Goal: Task Accomplishment & Management: Manage account settings

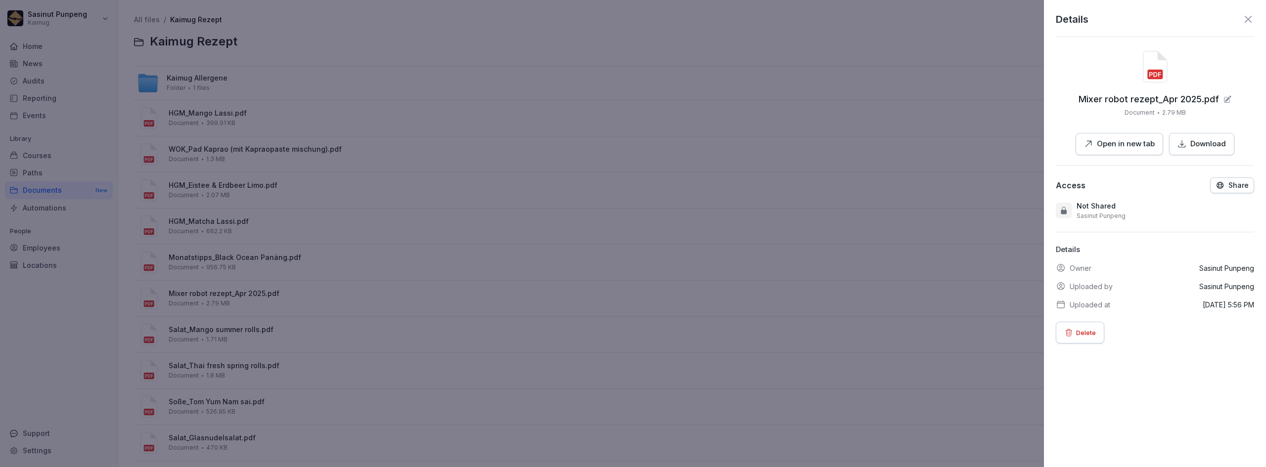
scroll to position [49, 0]
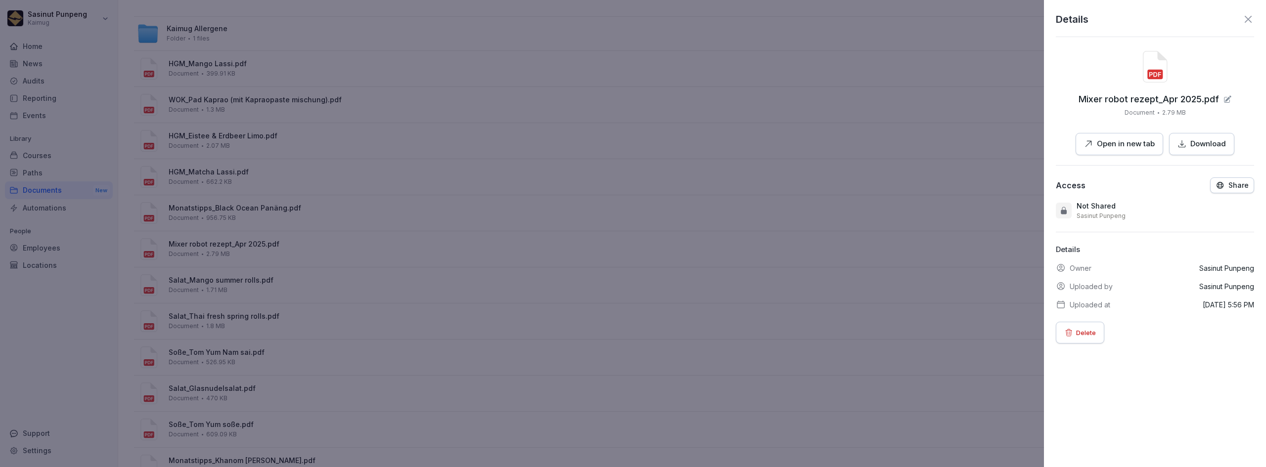
click at [1218, 189] on icon "button" at bounding box center [1220, 185] width 9 height 9
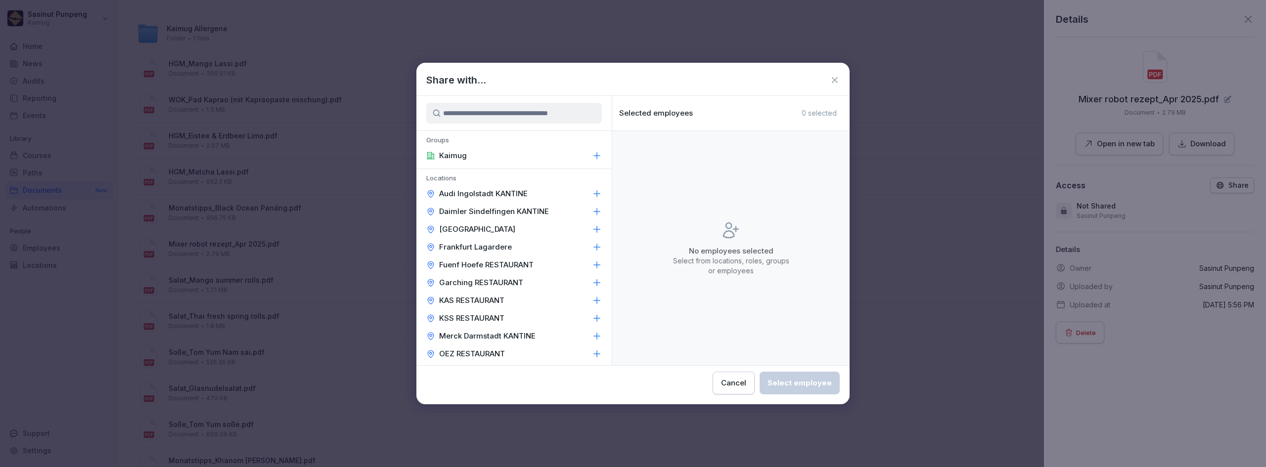
click at [837, 79] on icon at bounding box center [835, 80] width 10 height 10
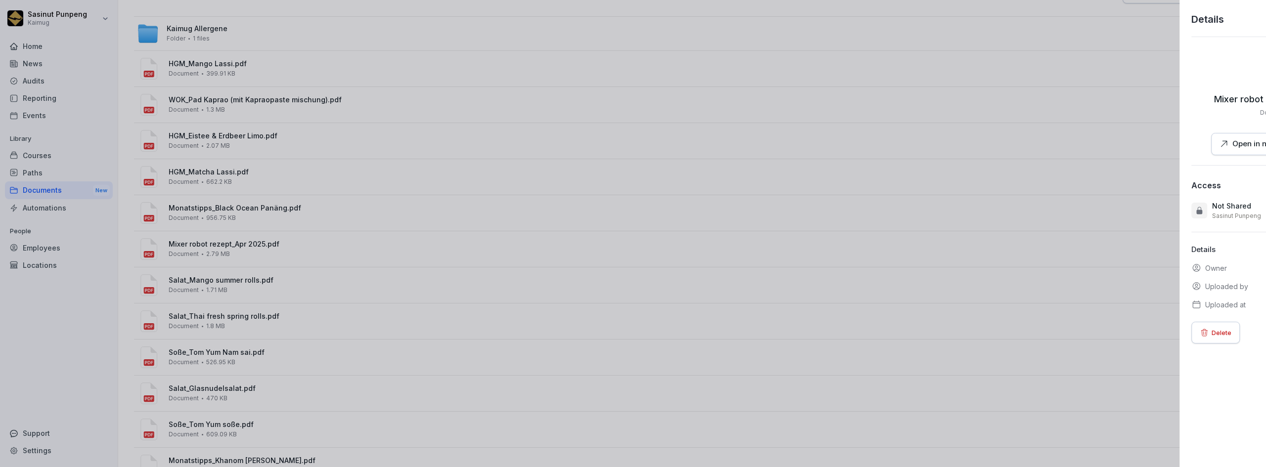
click at [428, 41] on div at bounding box center [633, 233] width 1266 height 467
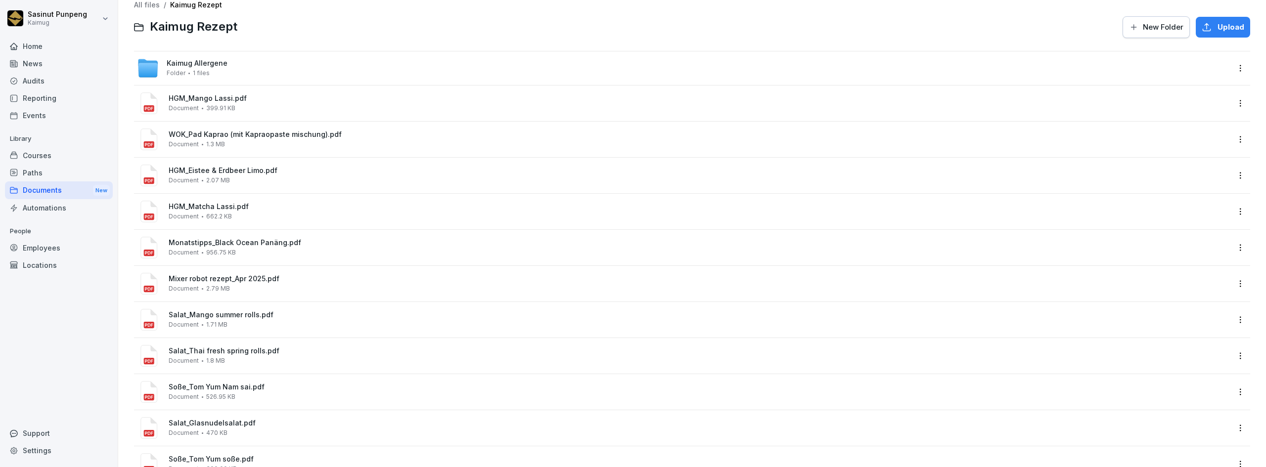
scroll to position [0, 0]
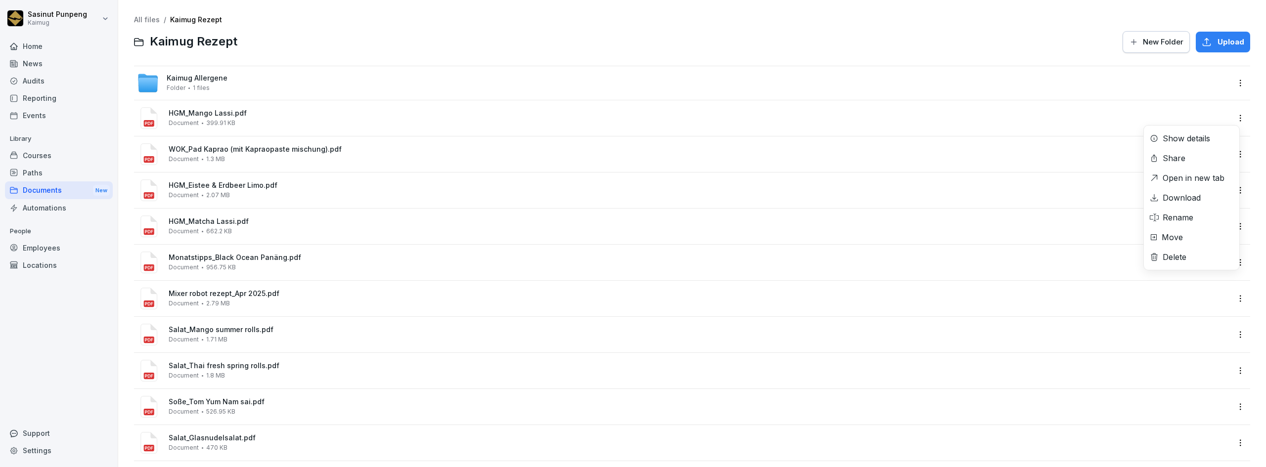
click at [1233, 113] on html "Sasinut Punpeng Kaimug Home News Audits Reporting Events Library Courses Paths …" at bounding box center [633, 233] width 1266 height 467
click at [1196, 157] on div "Share" at bounding box center [1191, 158] width 95 height 20
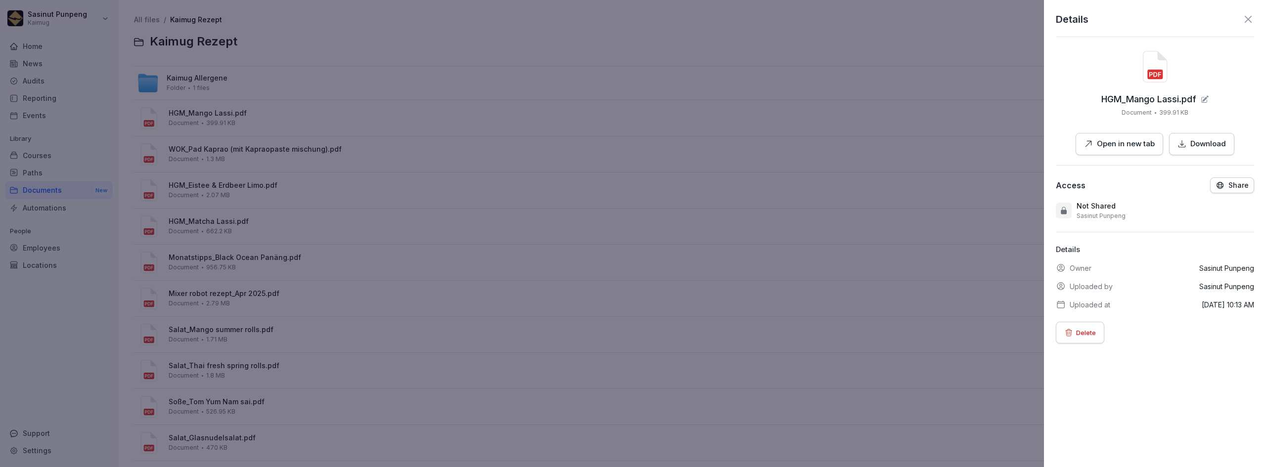
click at [1242, 18] on icon at bounding box center [1248, 19] width 12 height 12
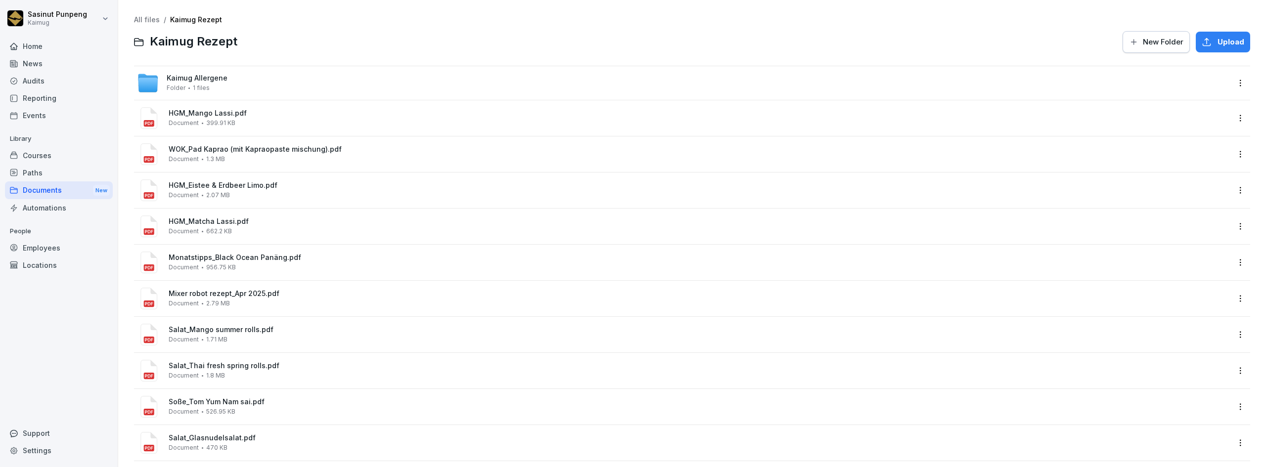
click at [140, 18] on link "All files" at bounding box center [147, 19] width 26 height 8
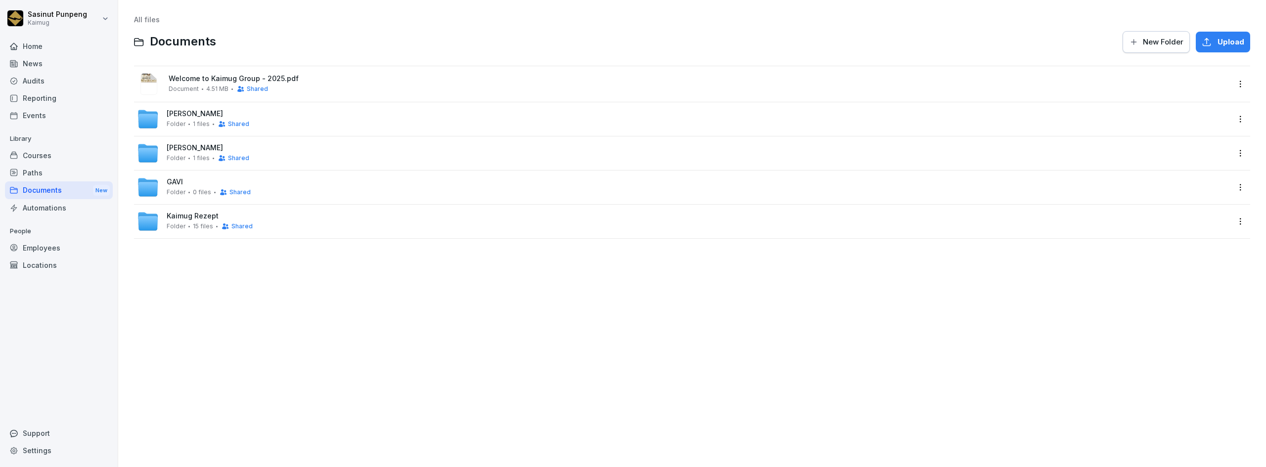
click at [242, 228] on span "Shared" at bounding box center [241, 226] width 21 height 7
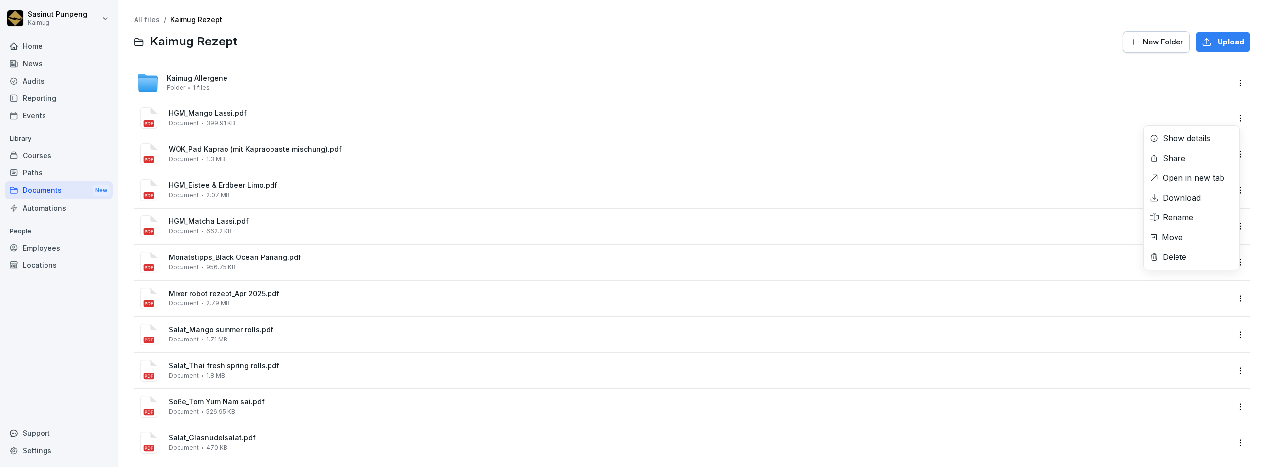
click at [1235, 122] on html "Sasinut Punpeng Kaimug Home News Audits Reporting Events Library Courses Paths …" at bounding box center [633, 233] width 1266 height 467
click at [1196, 141] on div "Show details" at bounding box center [1186, 139] width 47 height 12
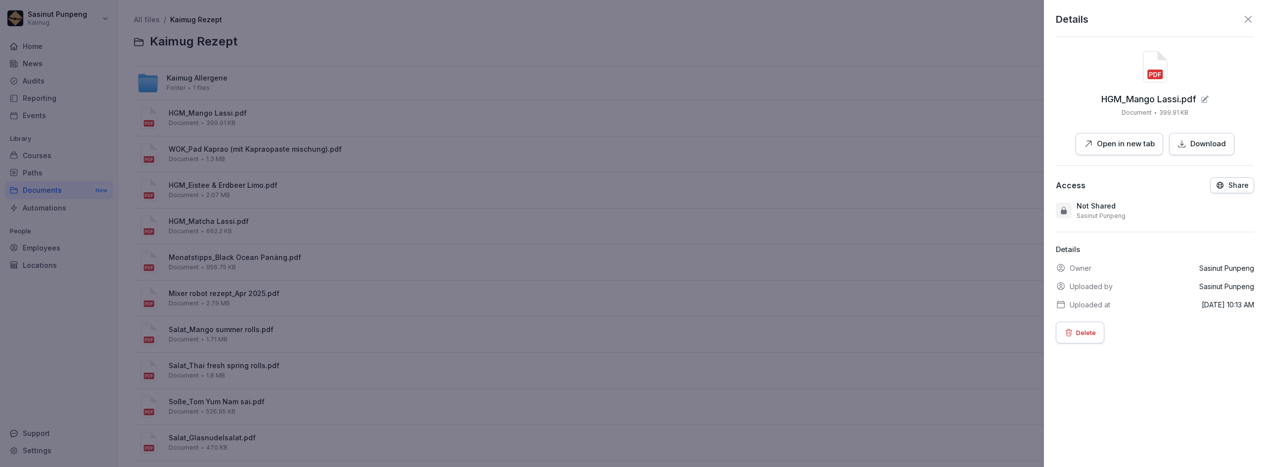
click at [1242, 19] on icon at bounding box center [1248, 19] width 12 height 12
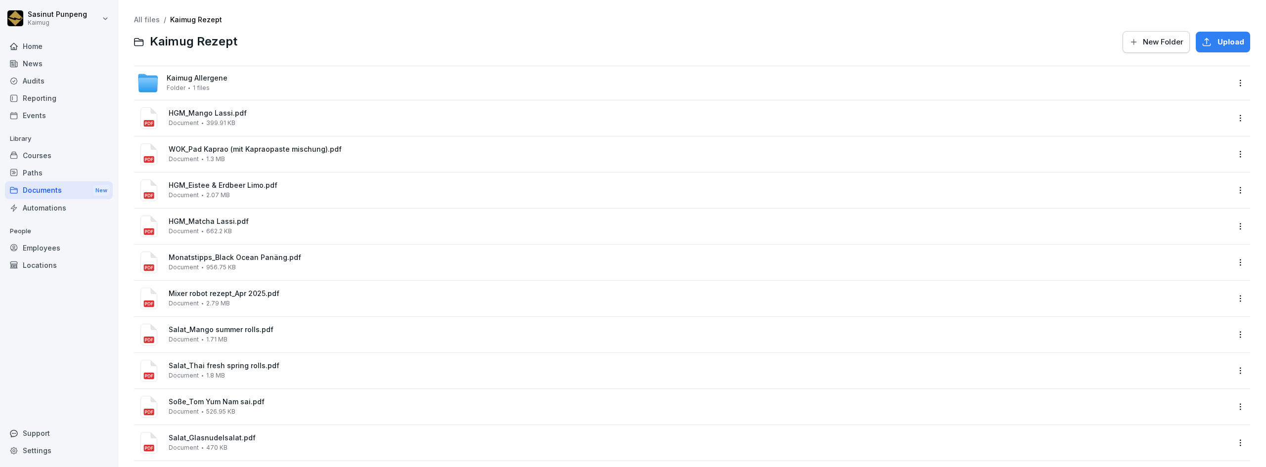
click at [139, 19] on link "All files" at bounding box center [147, 19] width 26 height 8
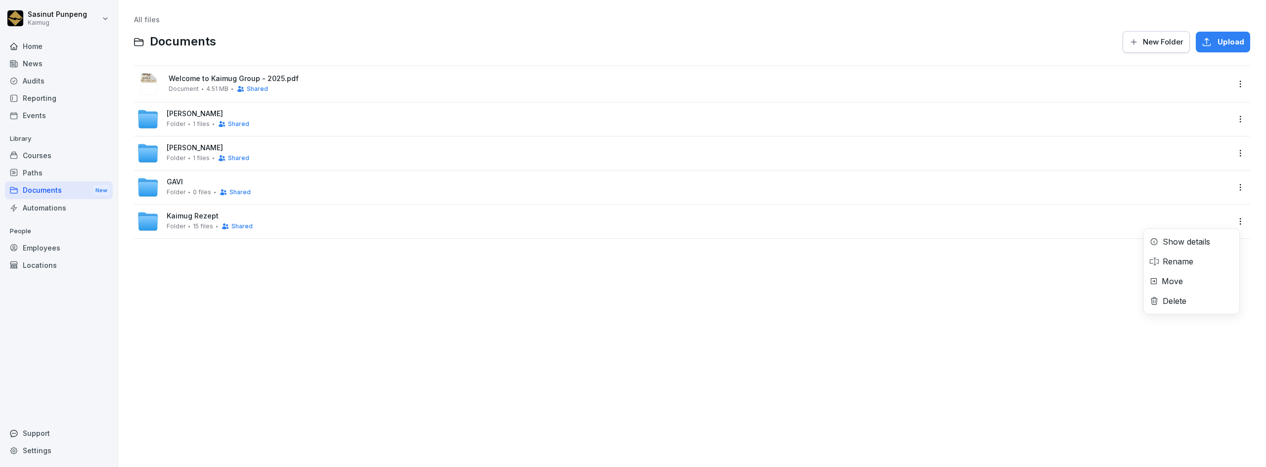
click at [1238, 220] on html "Sasinut Punpeng Kaimug Home News Audits Reporting Events Library Courses Paths …" at bounding box center [633, 233] width 1266 height 467
click at [235, 230] on html "Sasinut Punpeng Kaimug Home News Audits Reporting Events Library Courses Paths …" at bounding box center [633, 233] width 1266 height 467
click at [236, 228] on span "Shared" at bounding box center [241, 226] width 21 height 7
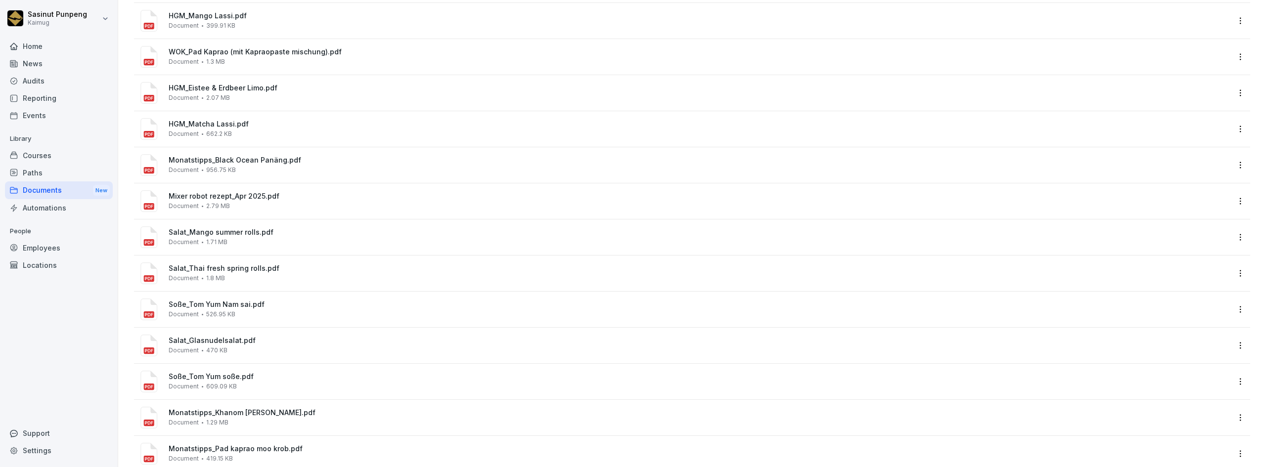
scroll to position [198, 0]
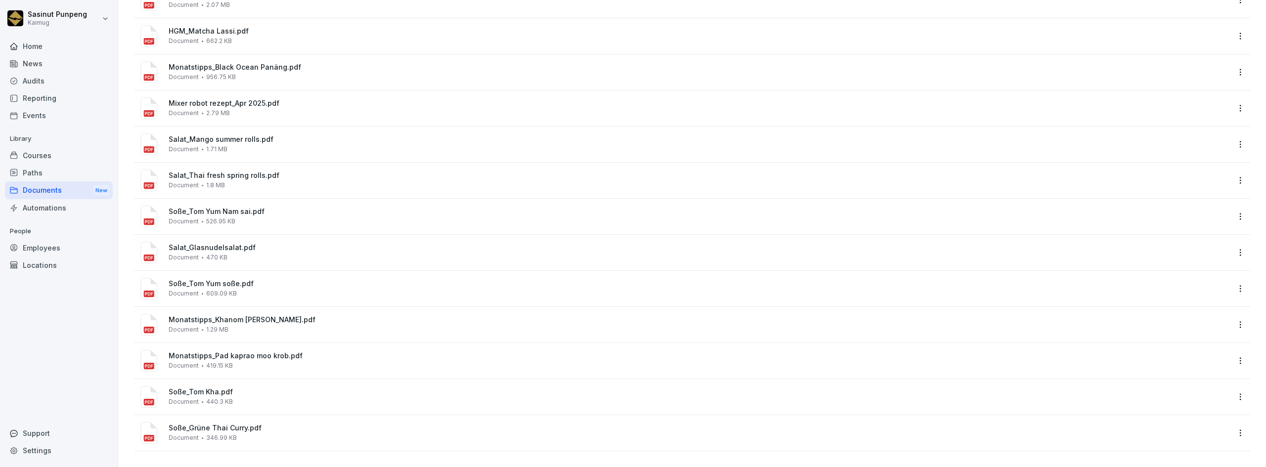
click at [1234, 284] on html "Sasinut Punpeng Kaimug Home News Audits Reporting Events Library Courses Paths …" at bounding box center [633, 233] width 1266 height 467
click at [1213, 301] on div "Show details" at bounding box center [1191, 302] width 95 height 20
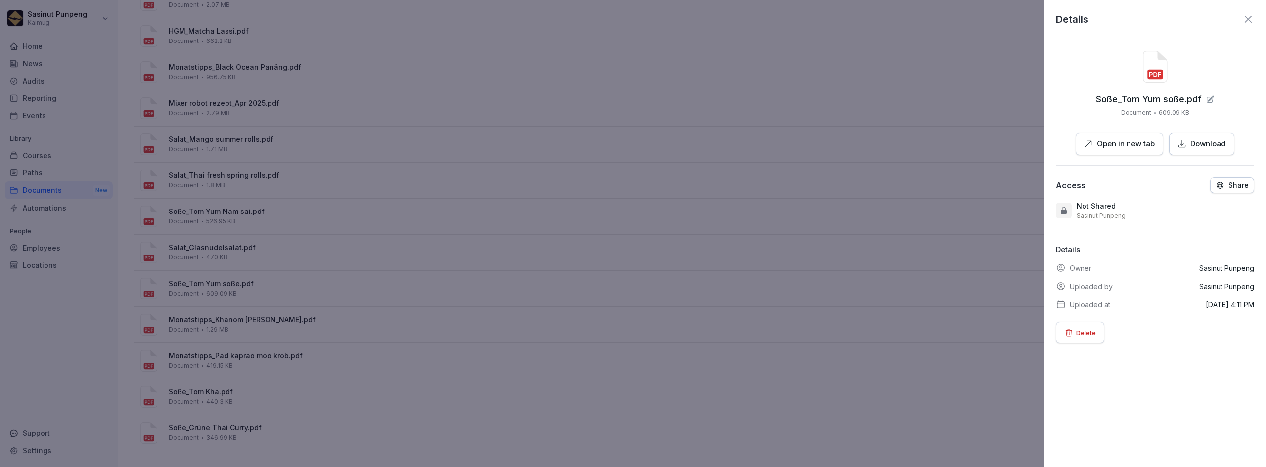
click at [1218, 183] on icon "button" at bounding box center [1220, 185] width 9 height 9
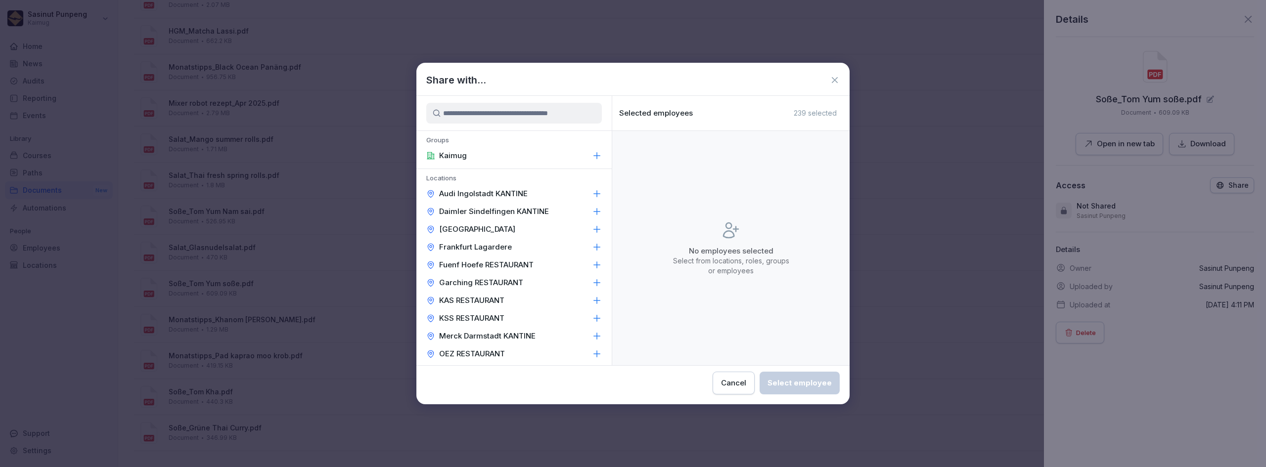
click at [829, 84] on div "Share with..." at bounding box center [632, 80] width 433 height 15
click at [830, 83] on icon at bounding box center [835, 80] width 10 height 10
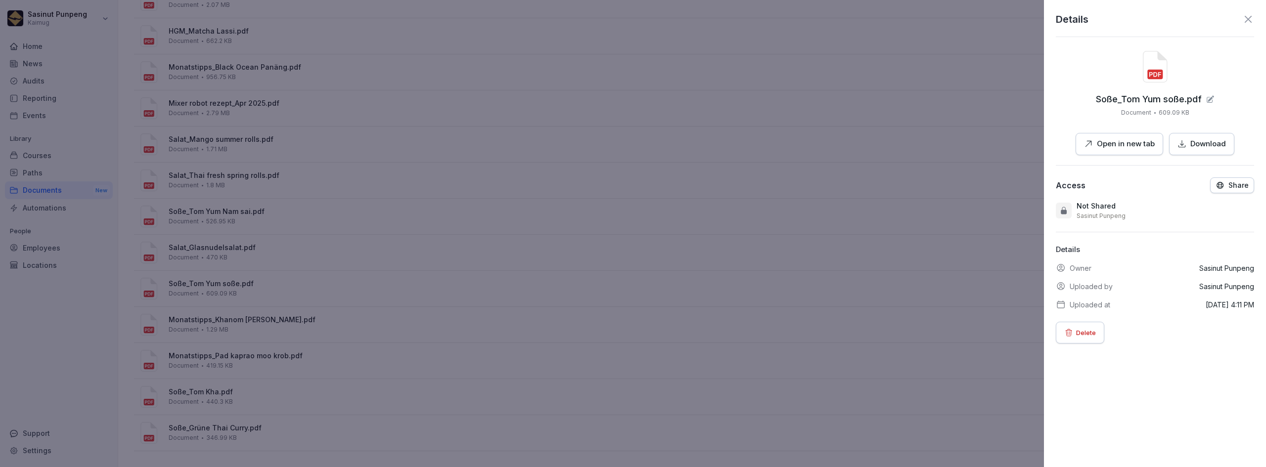
click at [1242, 16] on icon at bounding box center [1248, 19] width 12 height 12
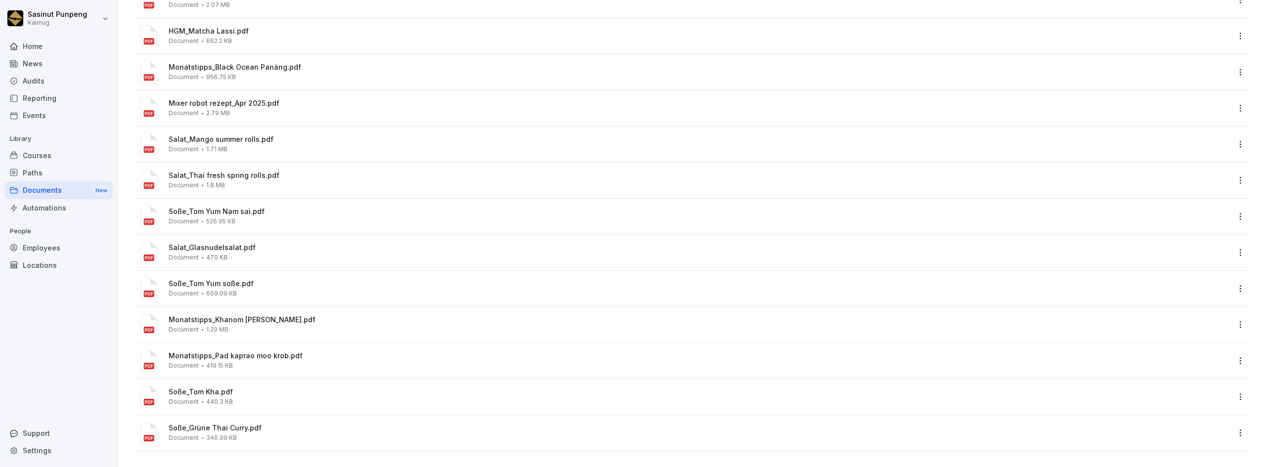
scroll to position [0, 0]
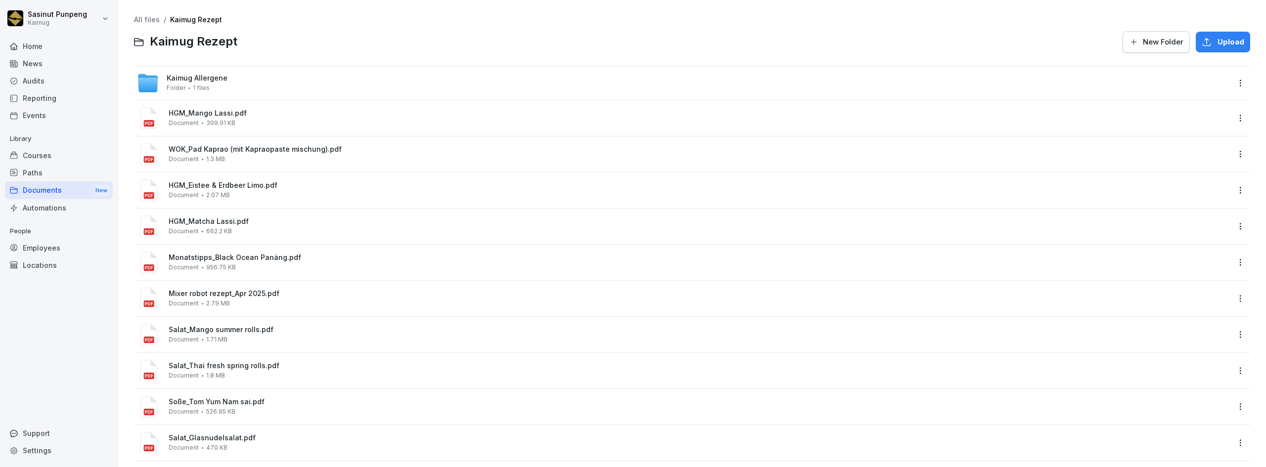
click at [144, 21] on link "All files" at bounding box center [147, 19] width 26 height 8
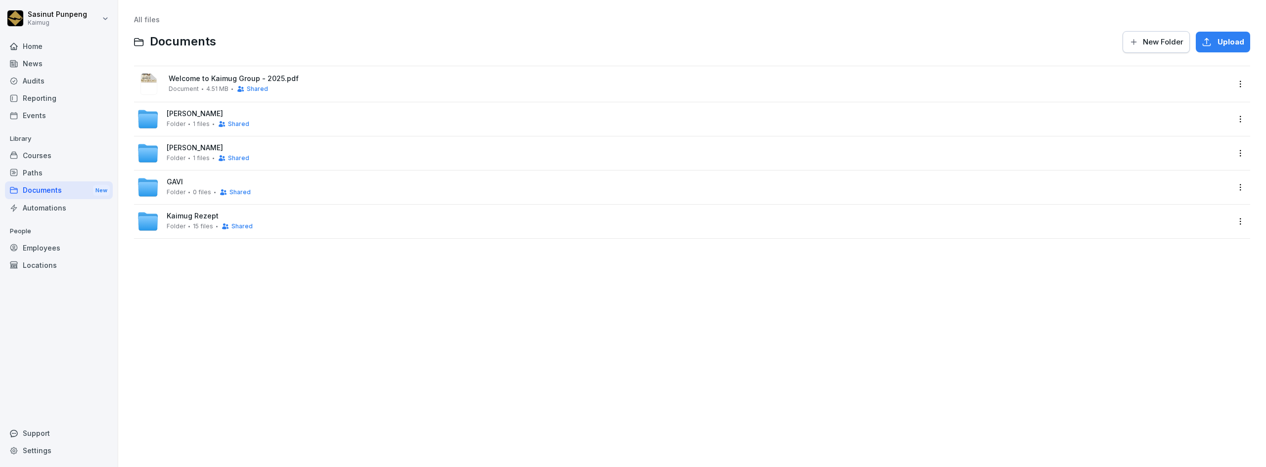
click at [205, 219] on span "Kaimug Rezept" at bounding box center [193, 216] width 52 height 8
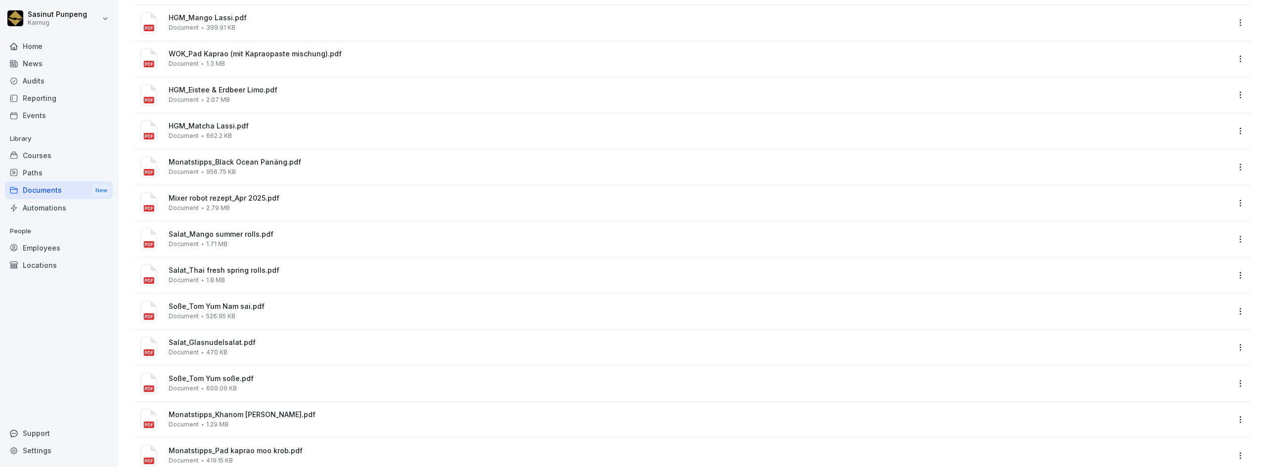
scroll to position [198, 0]
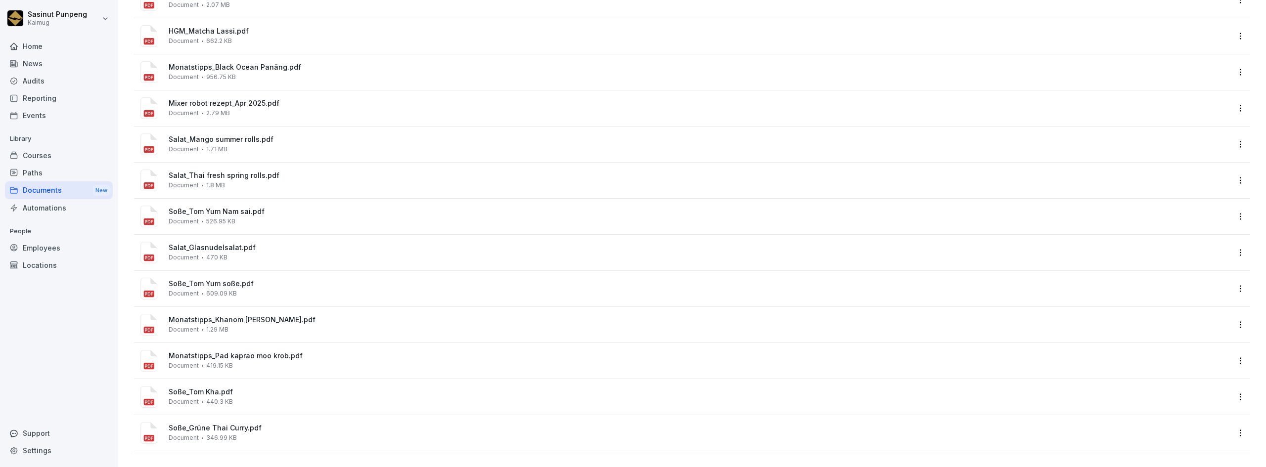
click at [235, 425] on div "Soße_Grüne Thai [PERSON_NAME].pdf Document 346.99 KB" at bounding box center [699, 432] width 1061 height 17
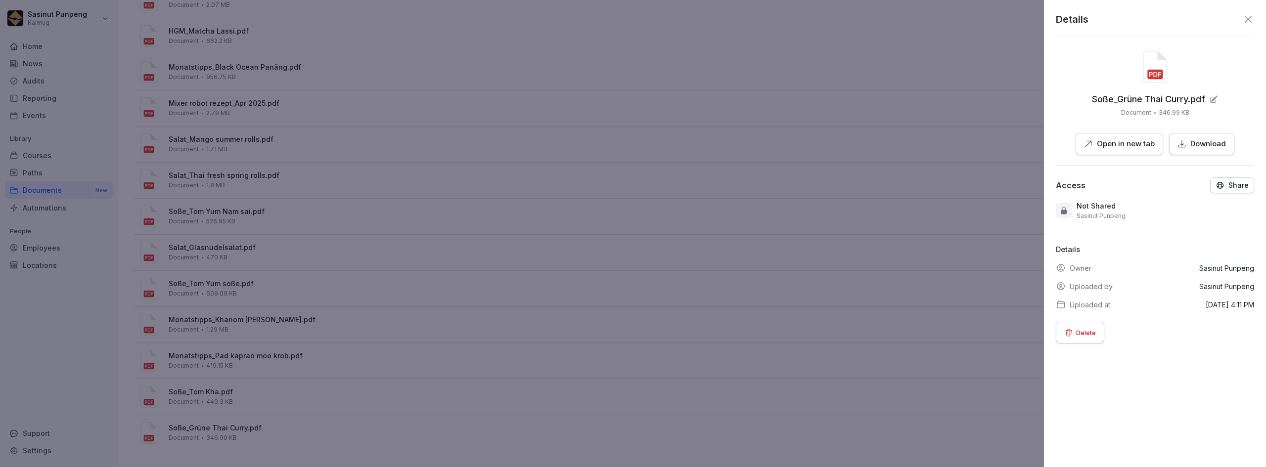
click at [1242, 21] on icon at bounding box center [1248, 19] width 12 height 12
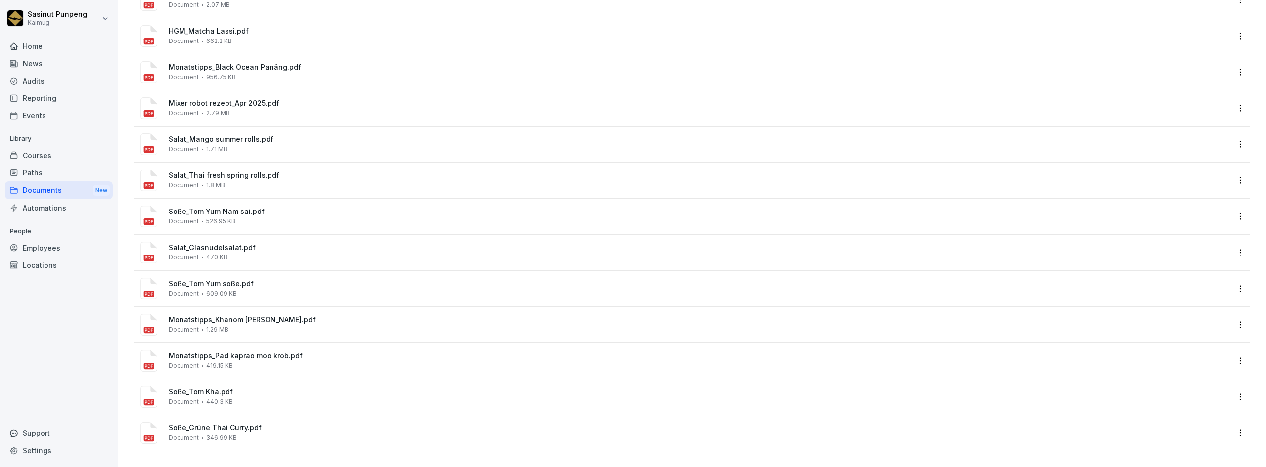
click at [68, 371] on div "Home News Audits Reporting Events Library Courses Paths Documents New Automatio…" at bounding box center [59, 247] width 108 height 431
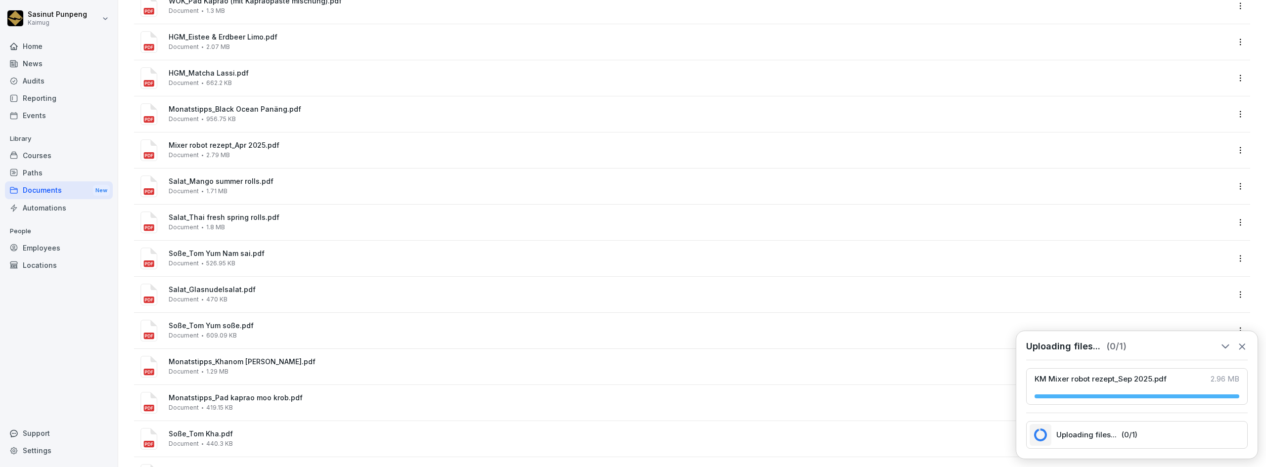
scroll to position [184, 0]
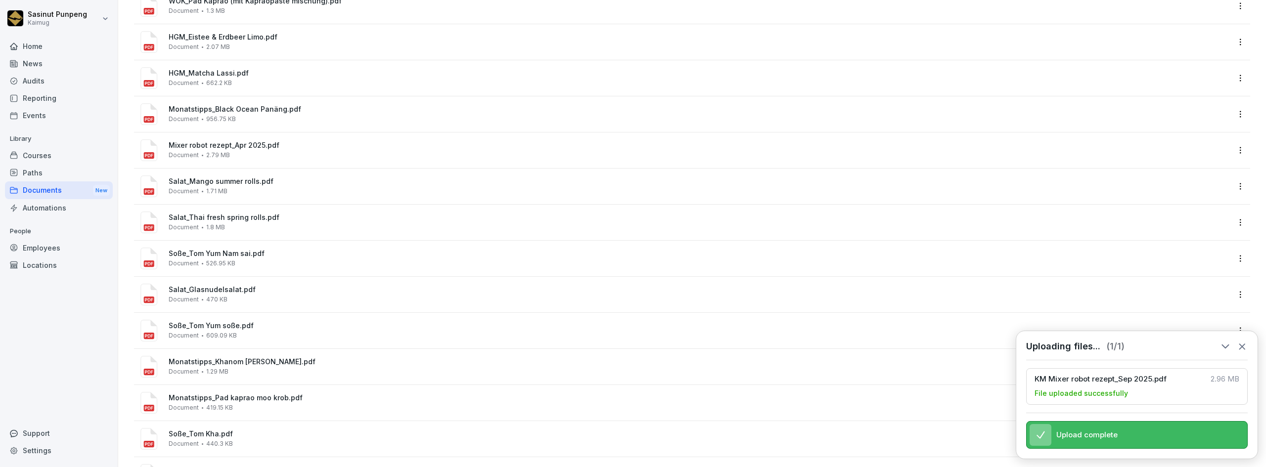
click at [1242, 341] on icon at bounding box center [1242, 346] width 11 height 11
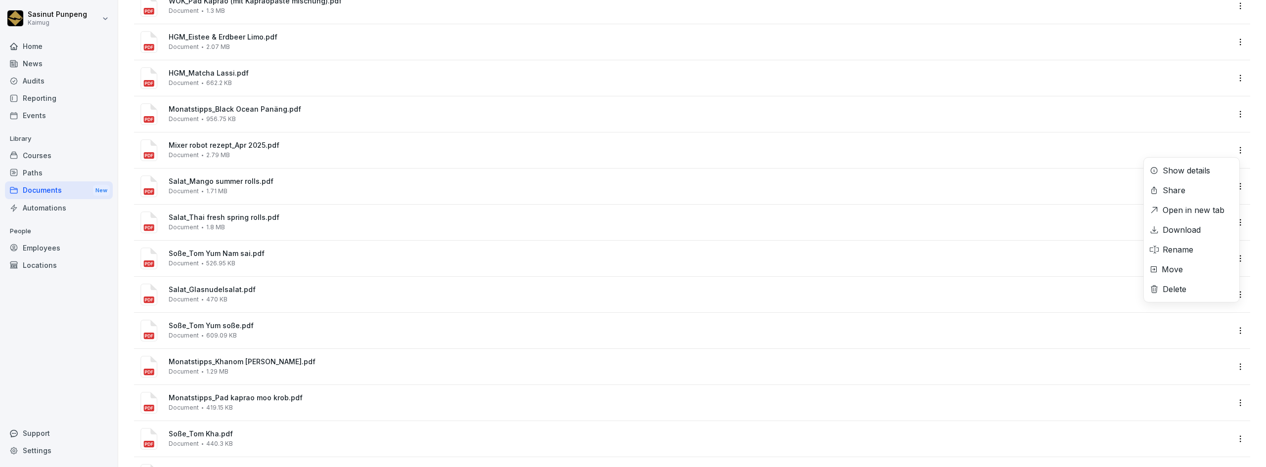
click at [1232, 151] on html "Sasinut Punpeng Kaimug Home News Audits Reporting Events Library Courses Paths …" at bounding box center [633, 233] width 1266 height 467
click at [1185, 288] on div "Delete" at bounding box center [1175, 289] width 24 height 12
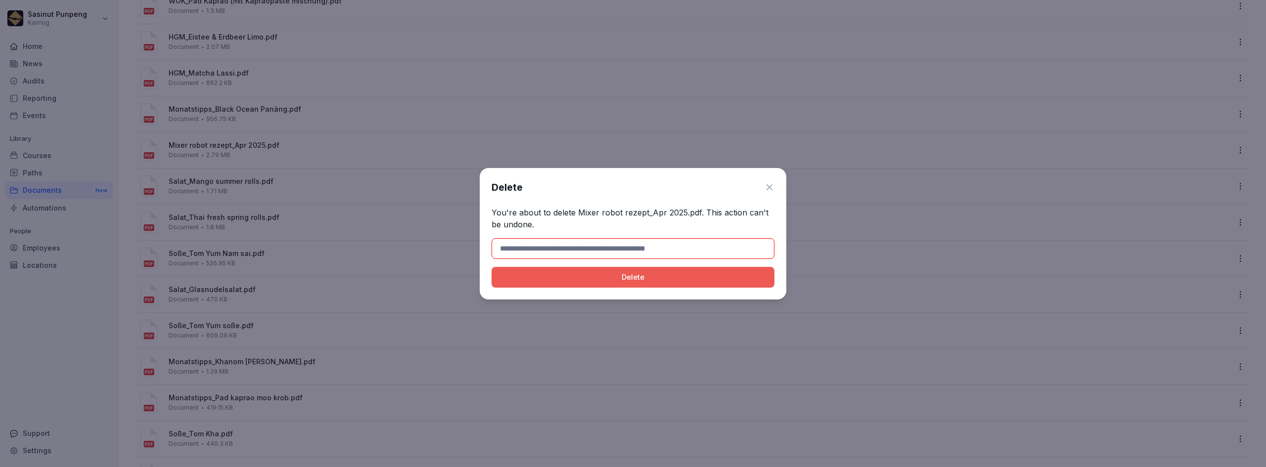
click at [602, 247] on input at bounding box center [633, 248] width 283 height 21
drag, startPoint x: 578, startPoint y: 212, endPoint x: 697, endPoint y: 214, distance: 119.7
click at [697, 214] on p "You're about to delete Mixer robot rezept_Apr 2025.pdf. This action can't be un…" at bounding box center [633, 219] width 283 height 24
copy p "Mixer robot rezept_Apr 2025.pdf"
click at [569, 255] on input at bounding box center [633, 248] width 283 height 21
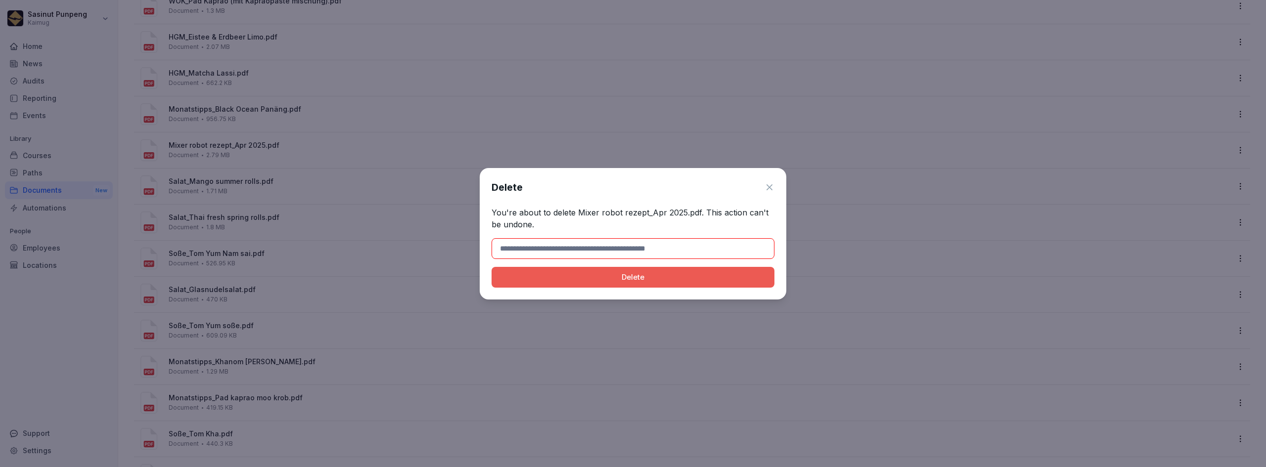
paste input "**********"
type input "**********"
click at [515, 276] on div "Delete" at bounding box center [633, 277] width 267 height 11
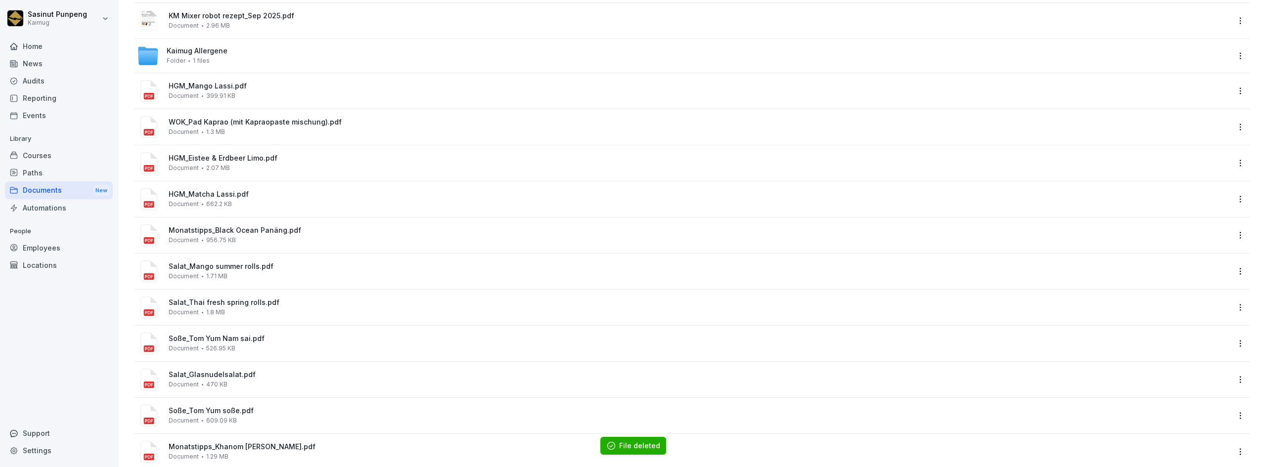
scroll to position [0, 0]
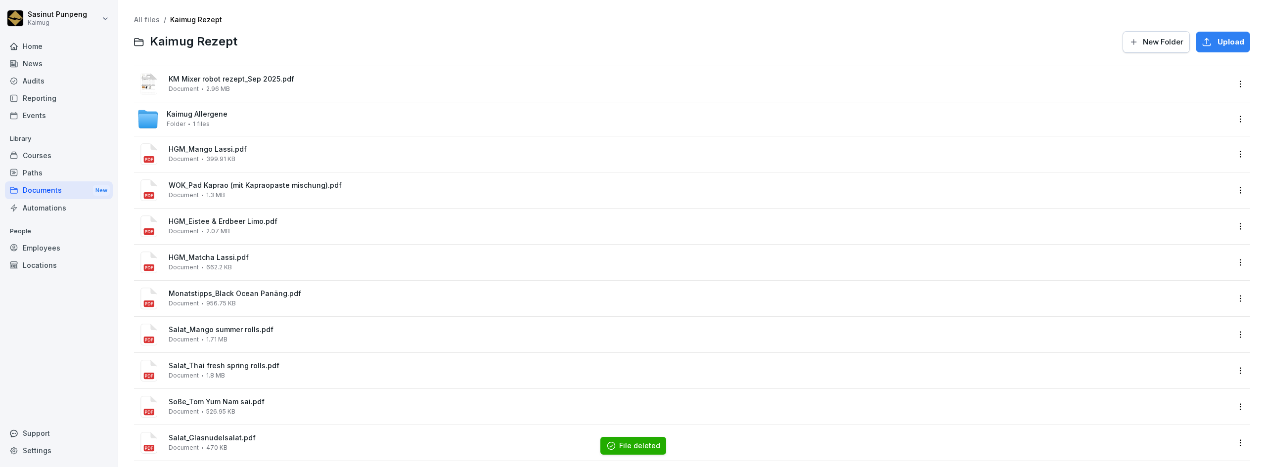
click at [152, 21] on link "All files" at bounding box center [147, 19] width 26 height 8
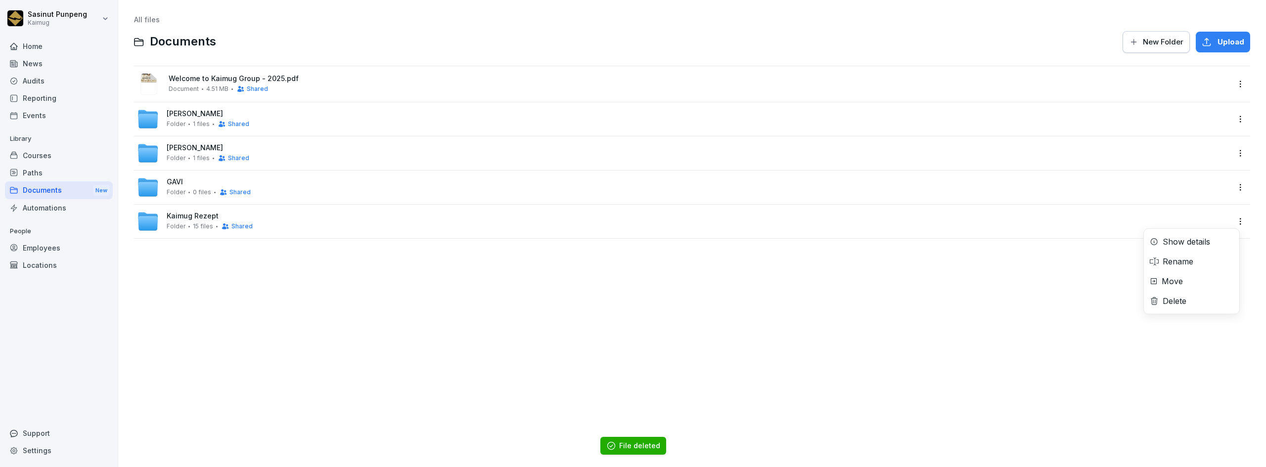
click at [1235, 222] on html "Sasinut Punpeng Kaimug Home News Audits Reporting Events Library Courses Paths …" at bounding box center [633, 233] width 1266 height 467
click at [1180, 244] on div "Show details" at bounding box center [1186, 242] width 47 height 12
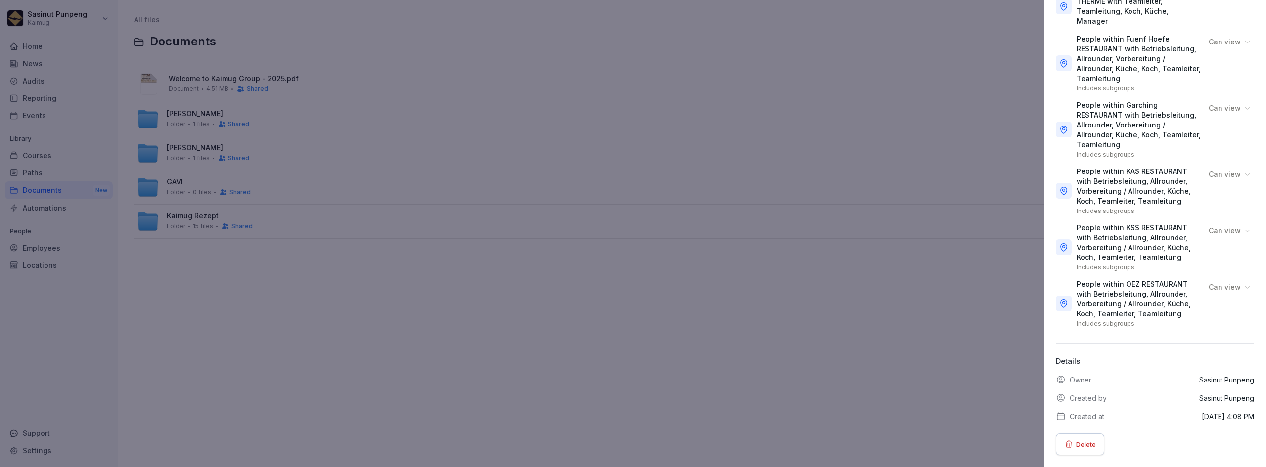
scroll to position [297, 0]
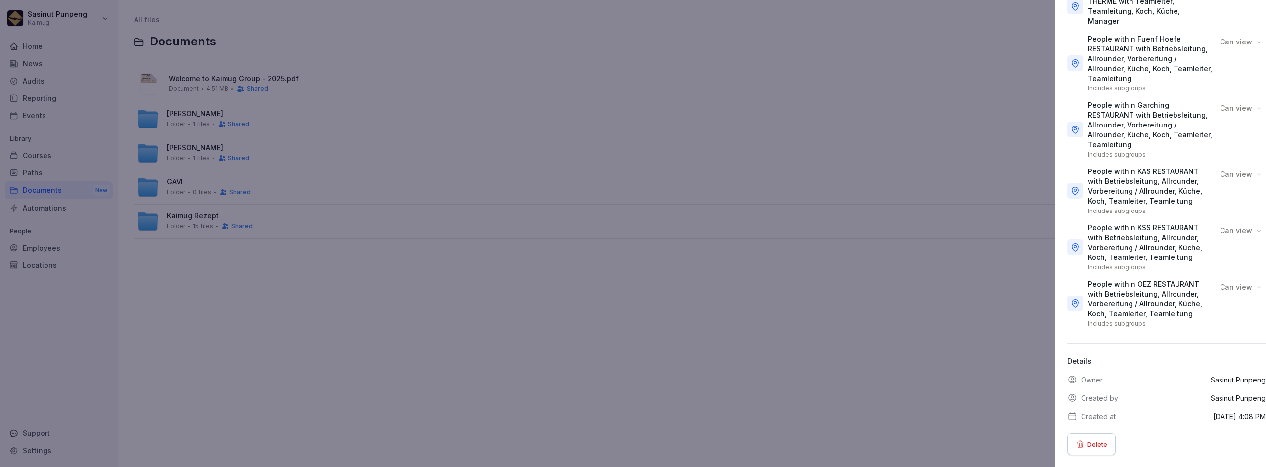
click at [936, 333] on div at bounding box center [633, 233] width 1266 height 467
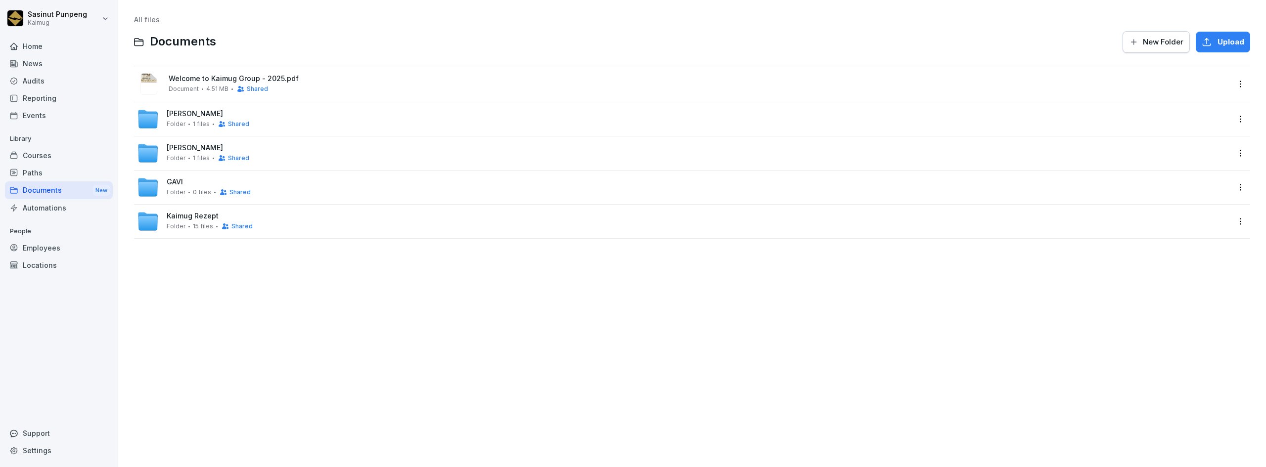
click at [190, 212] on span "Kaimug Rezept" at bounding box center [193, 216] width 52 height 8
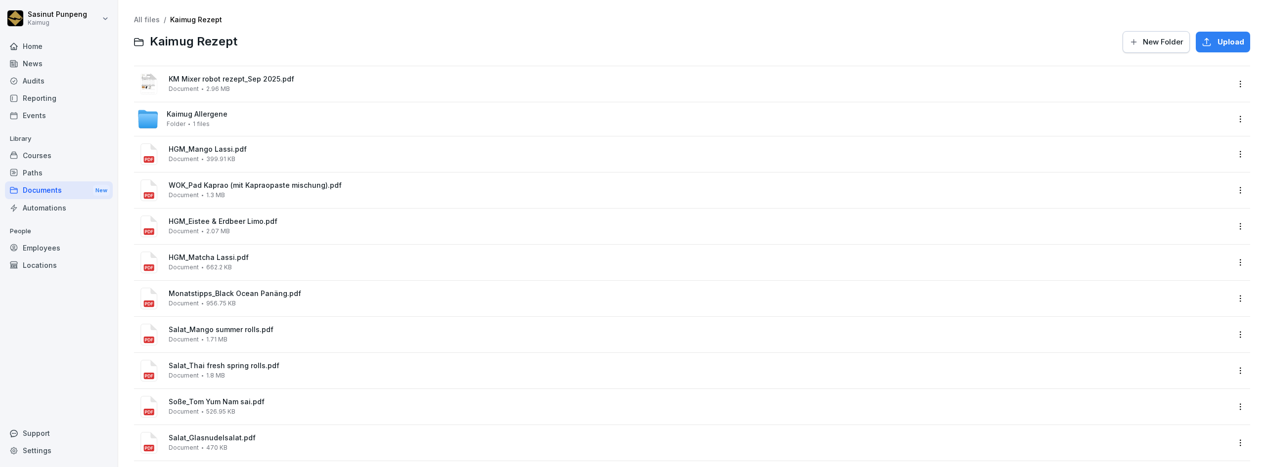
click at [200, 114] on span "Kaimug Allergene" at bounding box center [197, 114] width 61 height 8
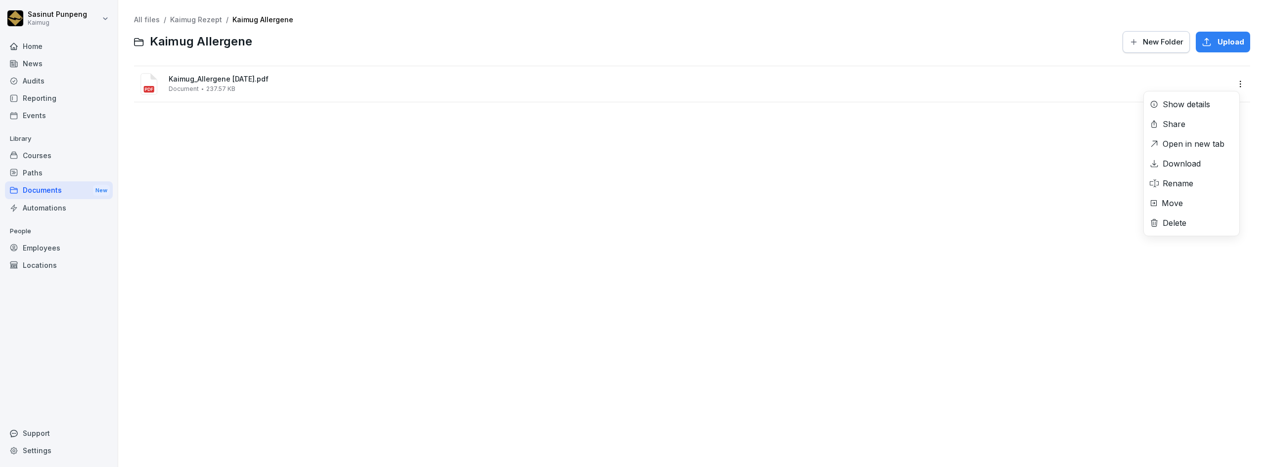
click at [1231, 84] on html "Sasinut Punpeng Kaimug Home News Audits Reporting Events Library Courses Paths …" at bounding box center [633, 233] width 1266 height 467
click at [1206, 106] on div "Show details" at bounding box center [1186, 104] width 47 height 12
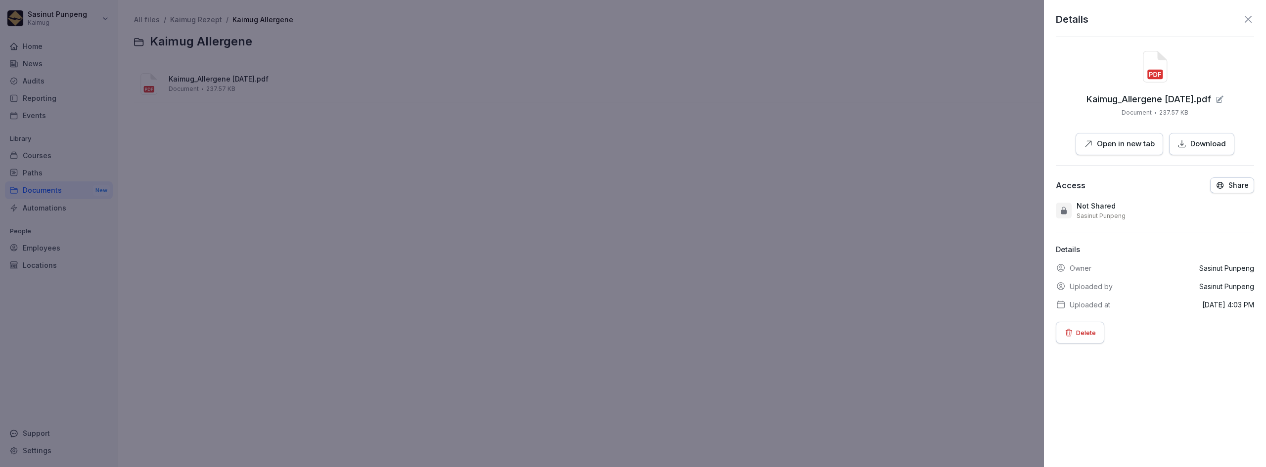
click at [890, 224] on div at bounding box center [633, 233] width 1266 height 467
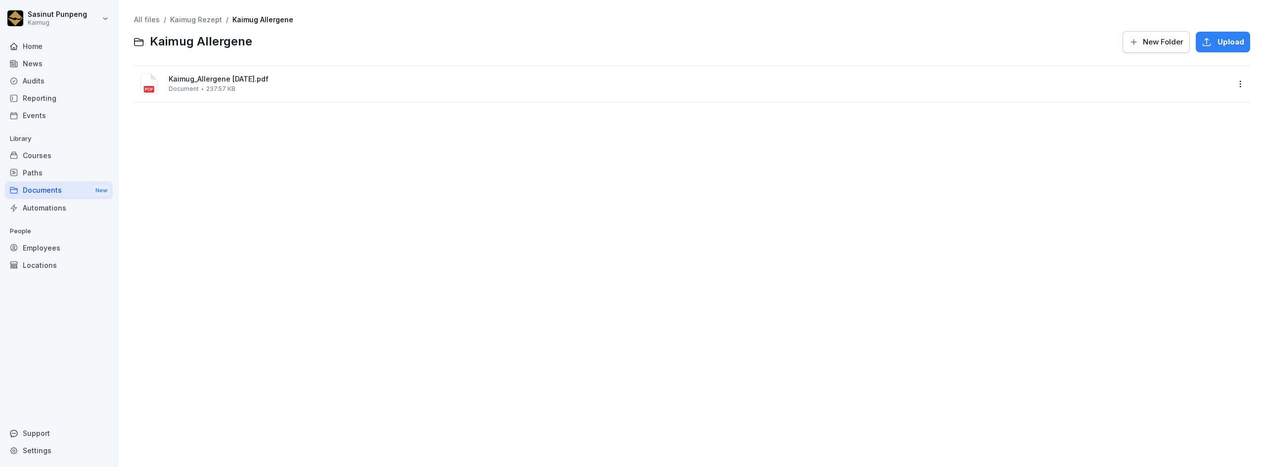
click at [251, 77] on span "Kaimug_Allergene [DATE].pdf" at bounding box center [699, 79] width 1061 height 8
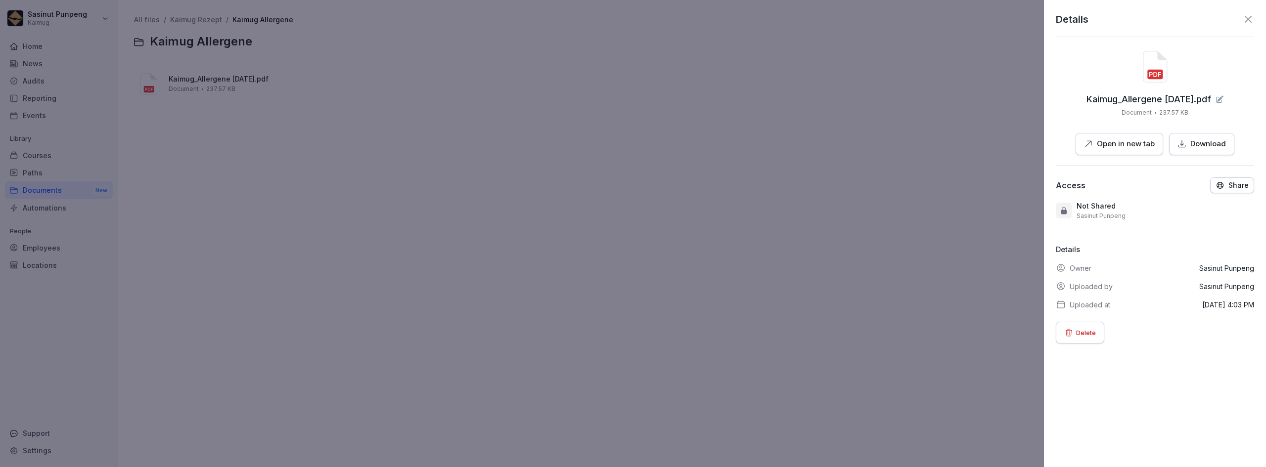
click at [1122, 142] on p "Open in new tab" at bounding box center [1126, 143] width 58 height 11
click at [279, 149] on div at bounding box center [633, 233] width 1266 height 467
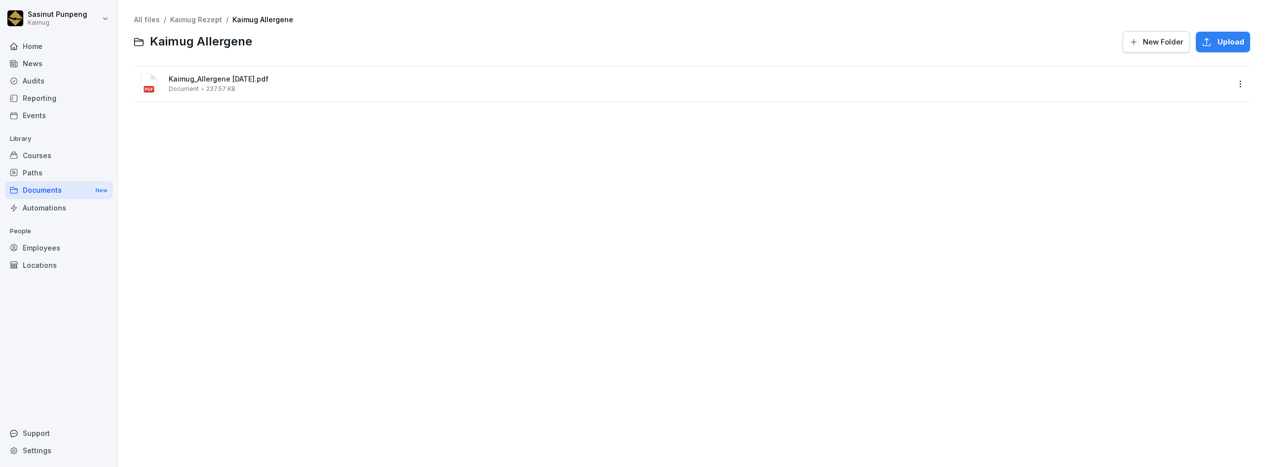
click at [1229, 88] on html "Sasinut Punpeng Kaimug Home News Audits Reporting Events Library Courses Paths …" at bounding box center [633, 233] width 1266 height 467
click at [1181, 223] on div "Delete" at bounding box center [1175, 223] width 24 height 12
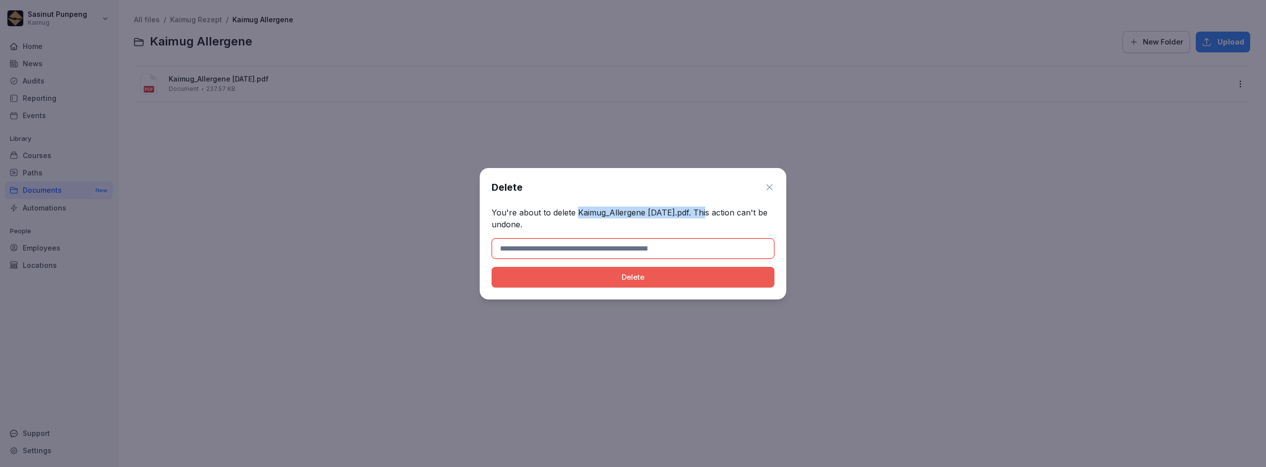
drag, startPoint x: 576, startPoint y: 213, endPoint x: 708, endPoint y: 213, distance: 132.5
click at [708, 213] on p "You're about to delete Kaimug_Allergene [DATE].pdf. This action can't be undone." at bounding box center [633, 219] width 283 height 24
copy p "Kaimug_Allergene [DATE].pdf"
drag, startPoint x: 689, startPoint y: 246, endPoint x: 687, endPoint y: 251, distance: 5.3
click at [689, 246] on input at bounding box center [633, 248] width 283 height 21
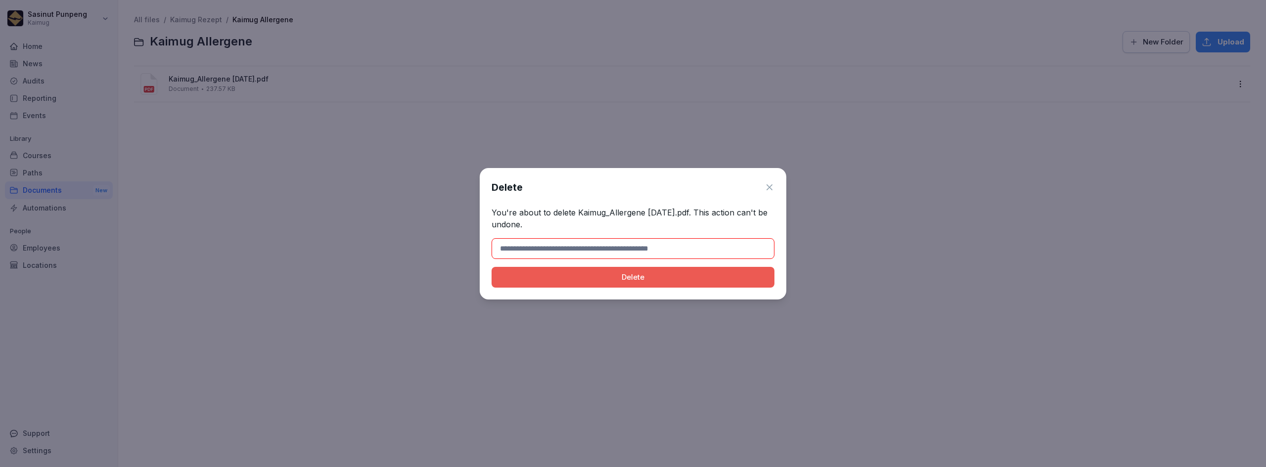
paste input "**********"
type input "**********"
click at [660, 279] on div "Delete" at bounding box center [633, 277] width 267 height 11
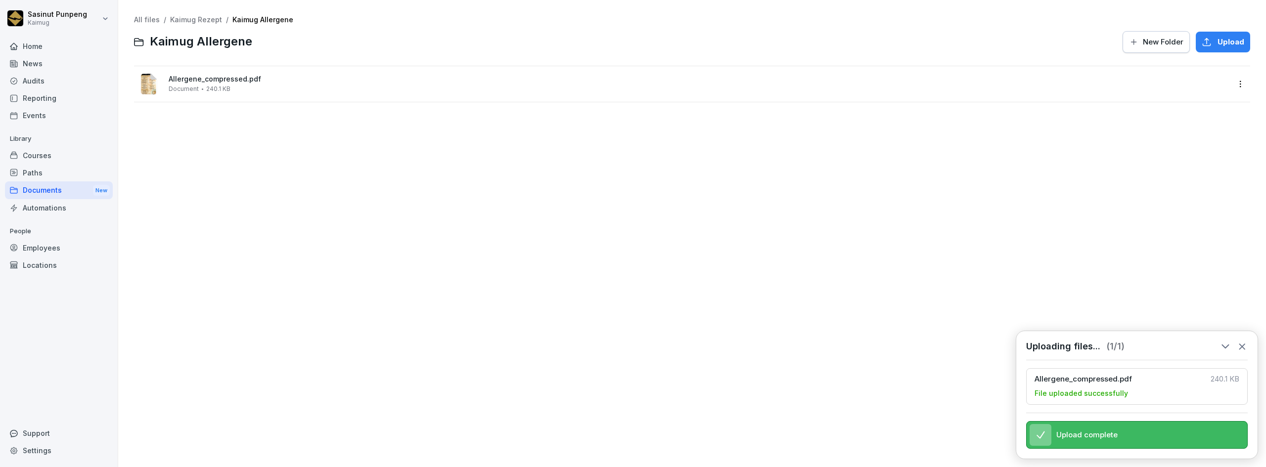
click at [1231, 85] on html "Sasinut Punpeng Kaimug Home News Audits Reporting Events Library Courses Paths …" at bounding box center [633, 233] width 1266 height 467
click at [1191, 187] on div "Rename" at bounding box center [1178, 184] width 31 height 12
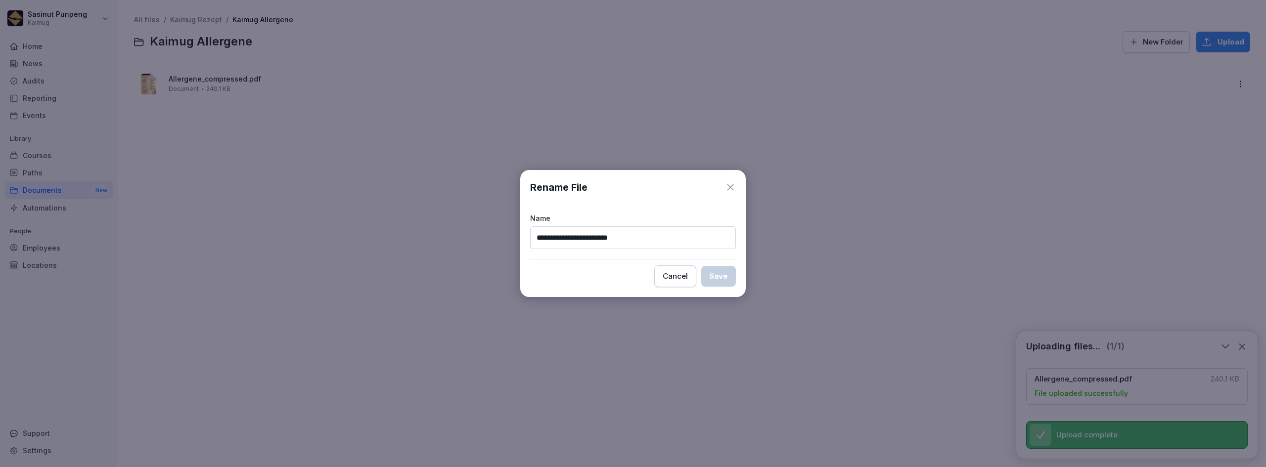
click at [573, 239] on input "**********" at bounding box center [633, 238] width 206 height 23
drag, startPoint x: 573, startPoint y: 236, endPoint x: 617, endPoint y: 234, distance: 44.1
click at [617, 234] on input "**********" at bounding box center [633, 238] width 206 height 23
click at [537, 235] on input "**********" at bounding box center [633, 238] width 206 height 23
click at [603, 235] on input "**********" at bounding box center [633, 238] width 206 height 23
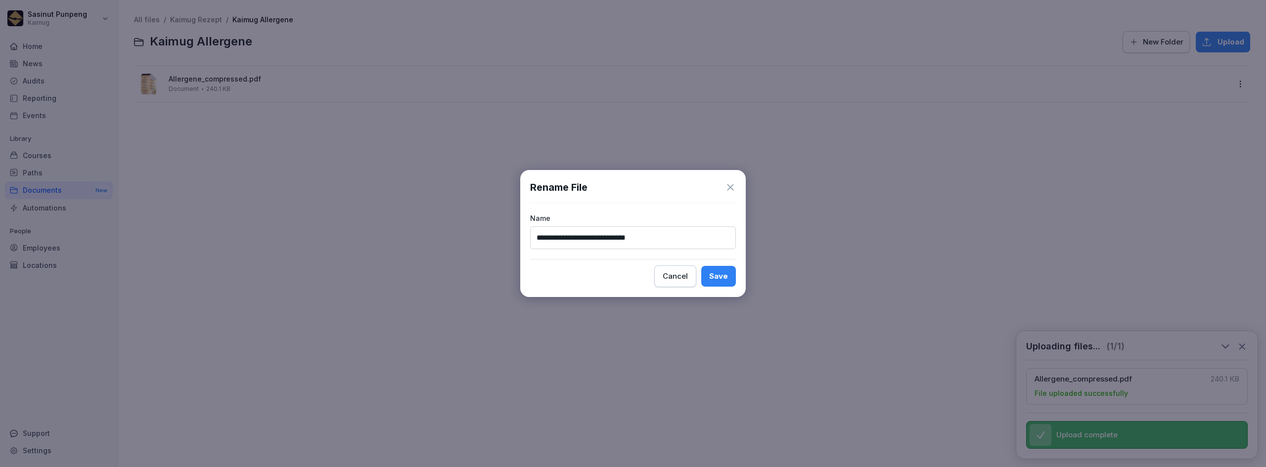
type input "**********"
click at [712, 276] on div "Save" at bounding box center [718, 276] width 19 height 11
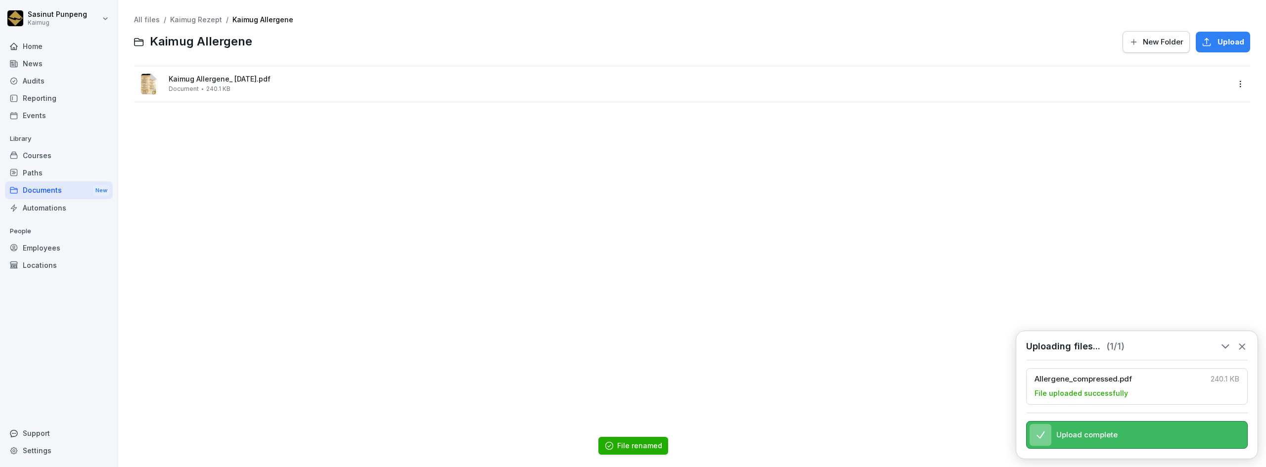
click at [248, 94] on div "Kaimug Allergene_ [DATE].pdf Document 240.1 KB" at bounding box center [683, 84] width 1092 height 24
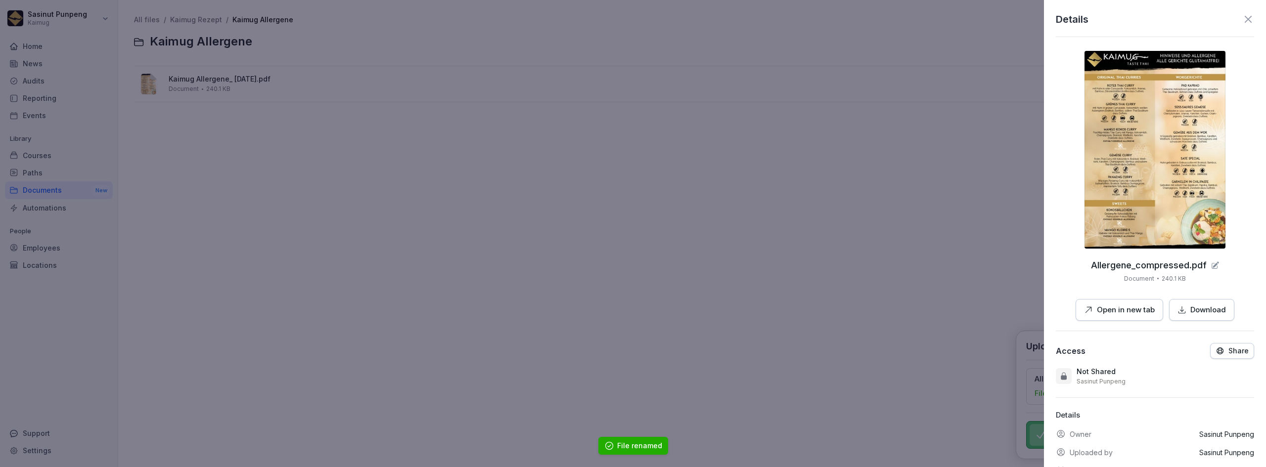
click at [1243, 24] on icon at bounding box center [1248, 19] width 12 height 12
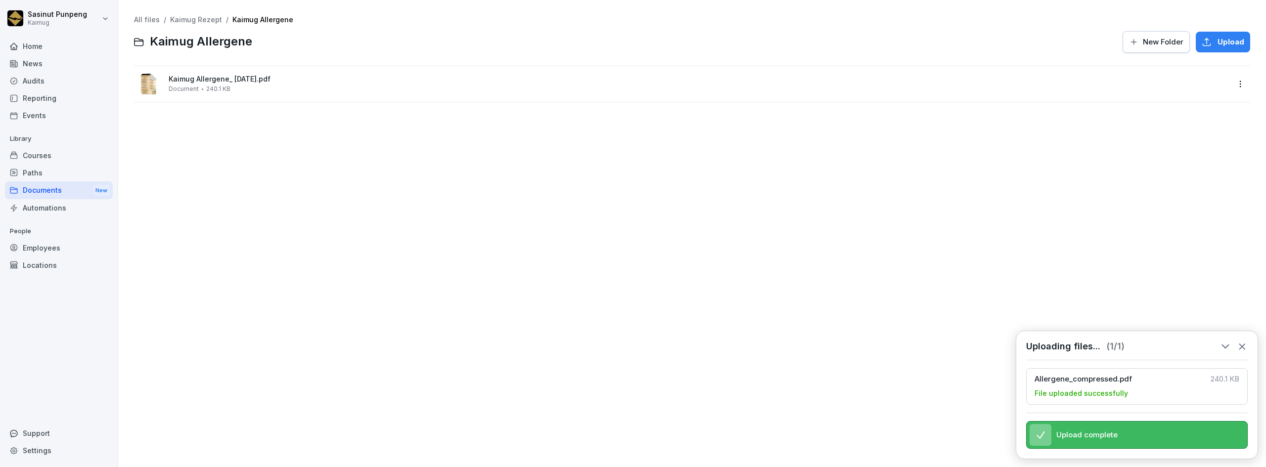
click at [828, 259] on div "All files / Kaimug Rezept / Kaimug Allergene Kaimug Allergene New Folder Upload…" at bounding box center [692, 233] width 1133 height 453
click at [1241, 341] on icon at bounding box center [1242, 346] width 11 height 11
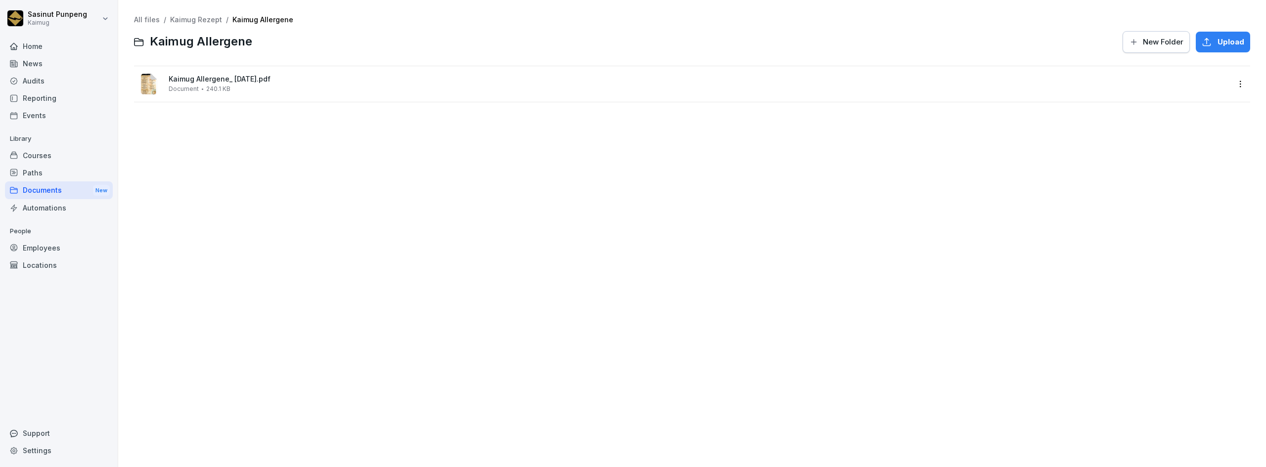
click at [191, 22] on link "Kaimug Rezept" at bounding box center [196, 19] width 52 height 8
